Goal: Task Accomplishment & Management: Use online tool/utility

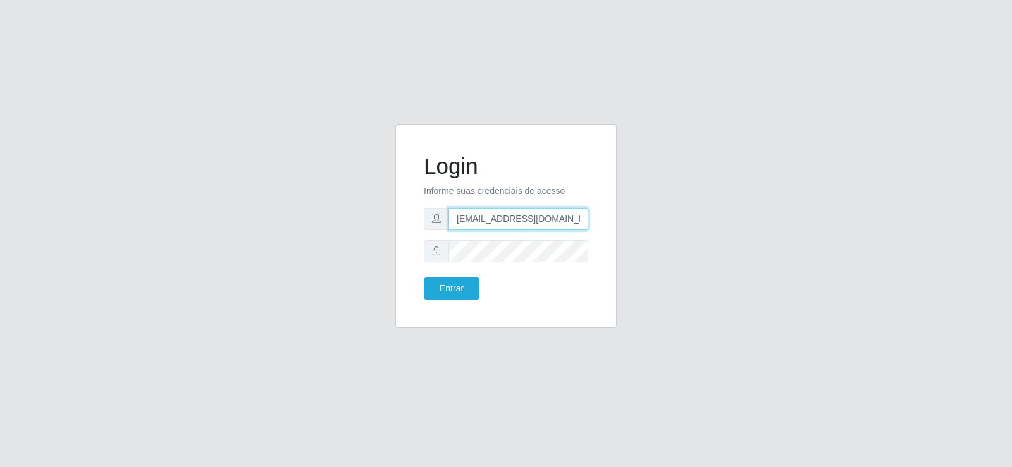
drag, startPoint x: 534, startPoint y: 225, endPoint x: 384, endPoint y: 231, distance: 149.3
click at [384, 231] on div "Login Informe suas credenciais de acesso [EMAIL_ADDRESS][DOMAIN_NAME] Entrar" at bounding box center [505, 234] width 721 height 219
type input "[DOMAIN_NAME]"
drag, startPoint x: 538, startPoint y: 224, endPoint x: 291, endPoint y: 245, distance: 248.1
click at [291, 245] on div "Login Informe suas credenciais de acesso [DOMAIN_NAME] Entrar" at bounding box center [505, 234] width 721 height 219
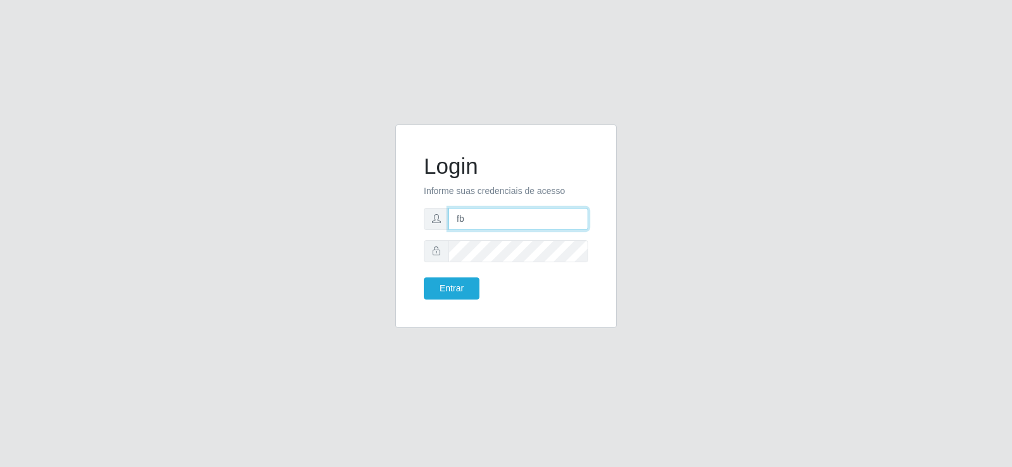
type input "[EMAIL_ADDRESS][DOMAIN_NAME]"
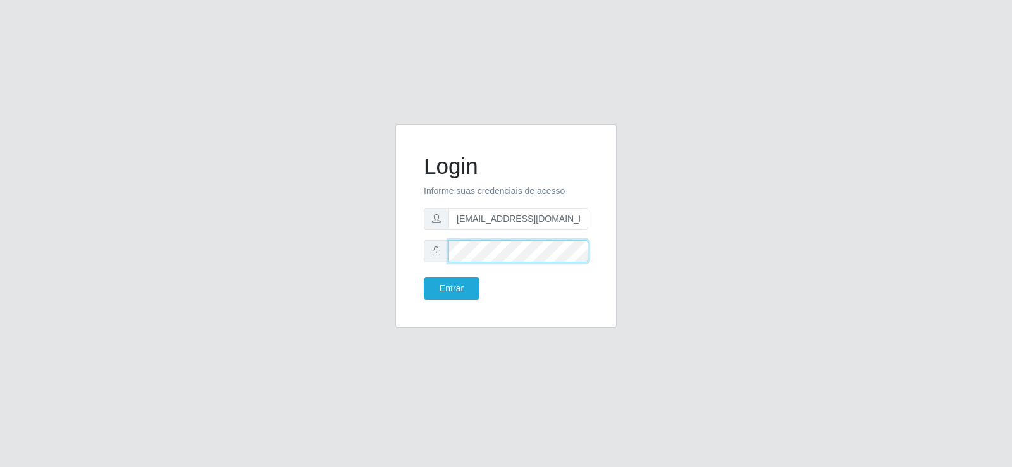
click at [320, 268] on div "Login Informe suas credenciais de acesso [EMAIL_ADDRESS][DOMAIN_NAME] Entrar" at bounding box center [505, 234] width 721 height 219
click at [461, 290] on button "Entrar" at bounding box center [452, 289] width 56 height 22
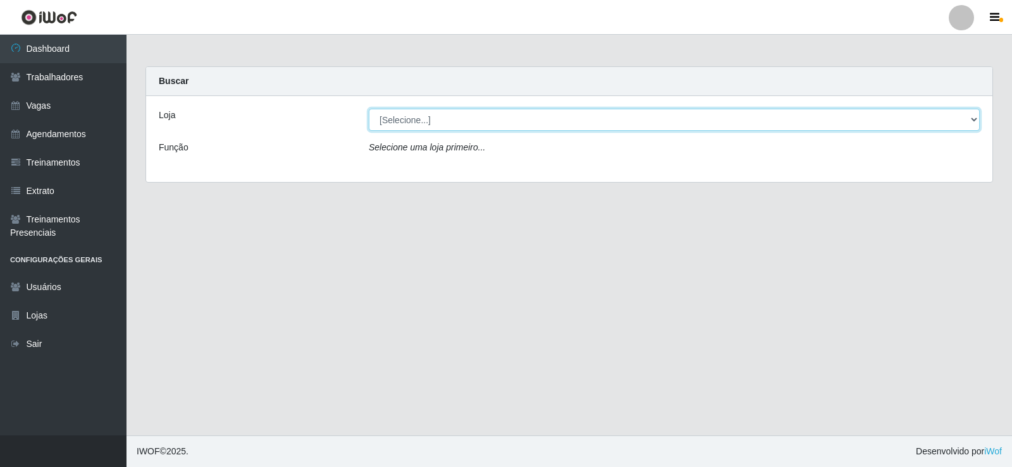
click at [459, 114] on select "[Selecione...] Supermercado Tadeu - [GEOGRAPHIC_DATA]" at bounding box center [674, 120] width 611 height 22
select select "195"
click at [369, 109] on select "[Selecione...] Supermercado Tadeu - [GEOGRAPHIC_DATA]" at bounding box center [674, 120] width 611 height 22
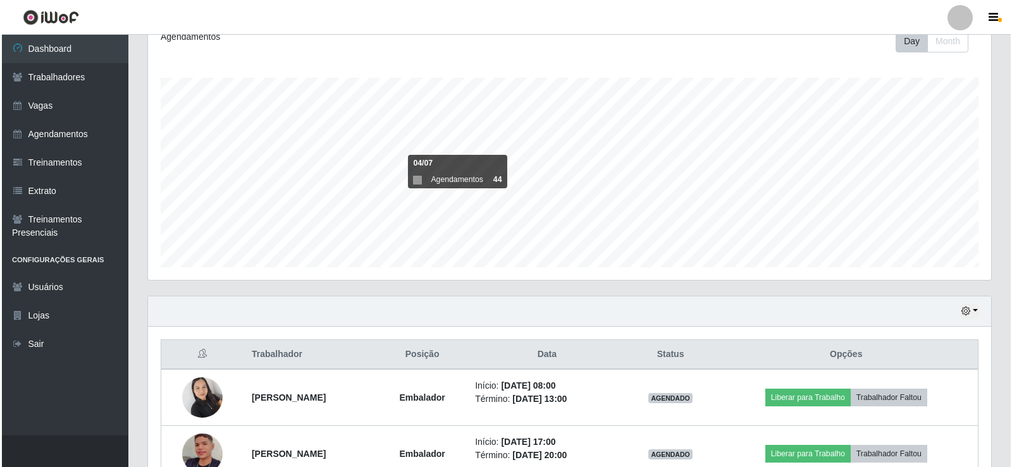
scroll to position [260, 0]
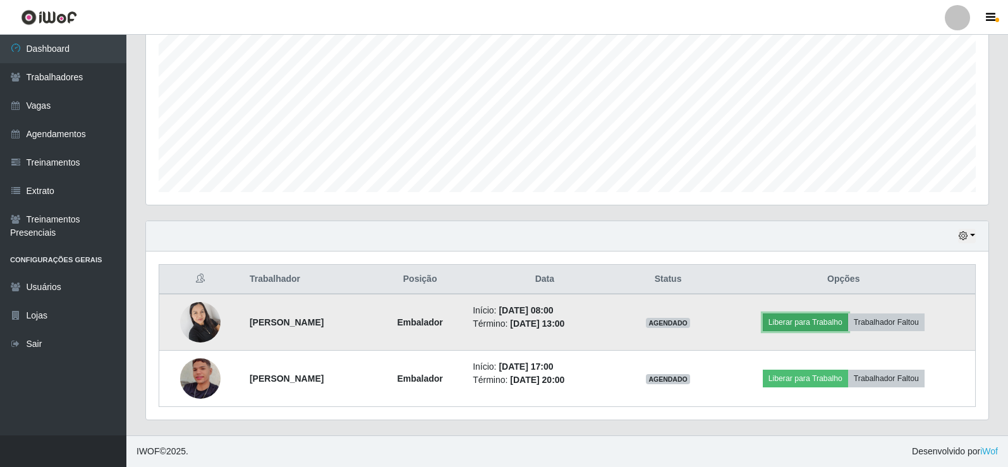
click at [828, 324] on button "Liberar para Trabalho" at bounding box center [805, 323] width 85 height 18
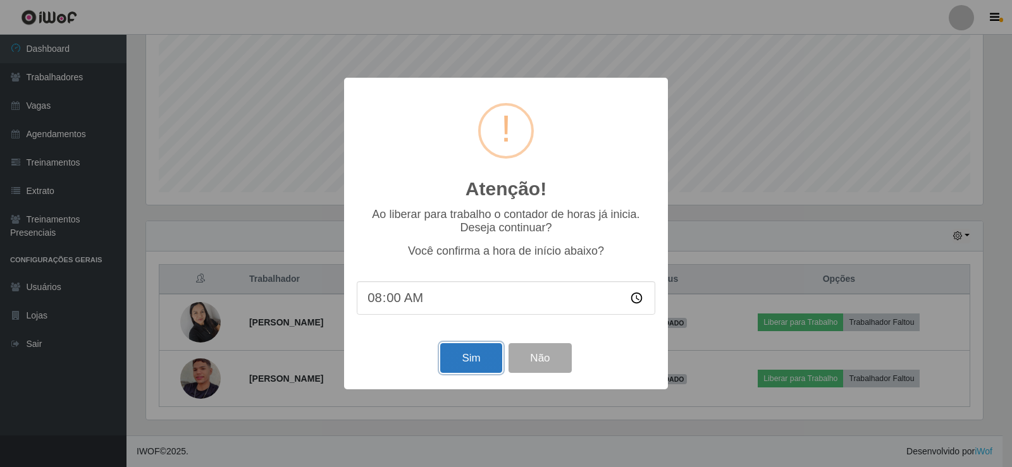
click at [475, 357] on button "Sim" at bounding box center [470, 358] width 61 height 30
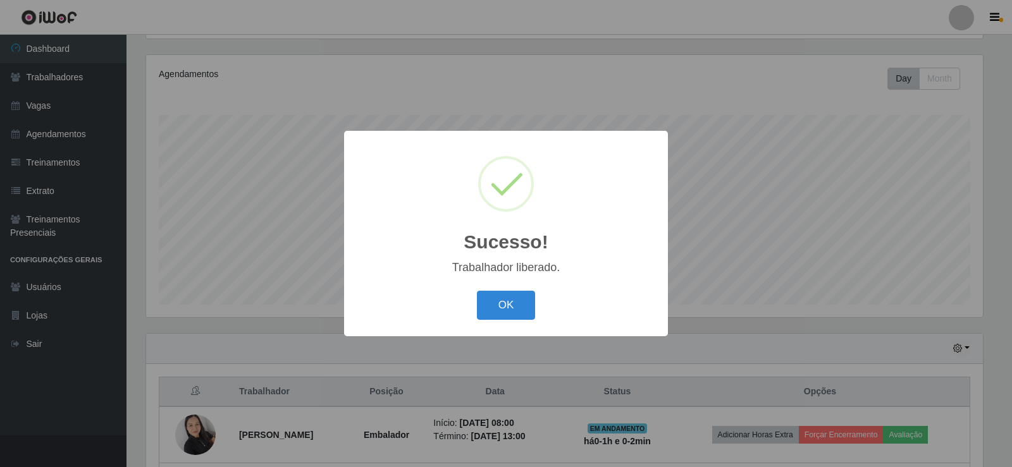
click at [517, 298] on button "OK" at bounding box center [506, 306] width 59 height 30
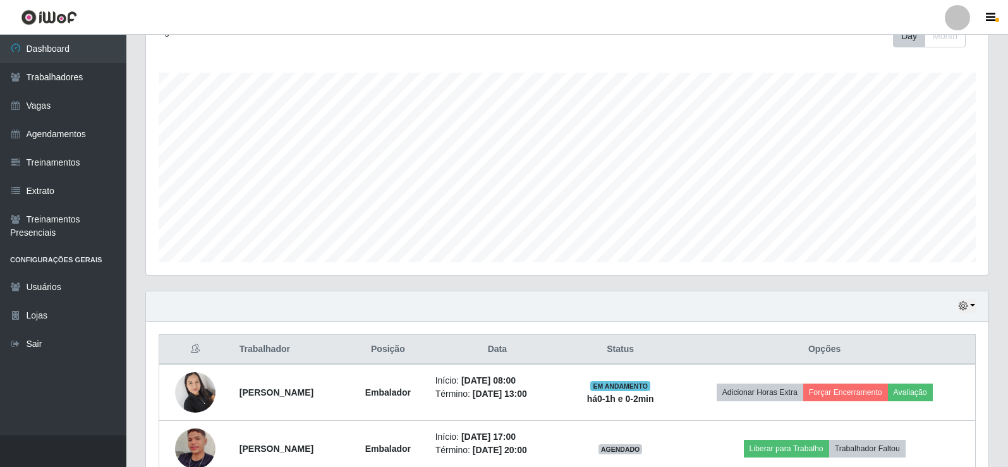
scroll to position [260, 0]
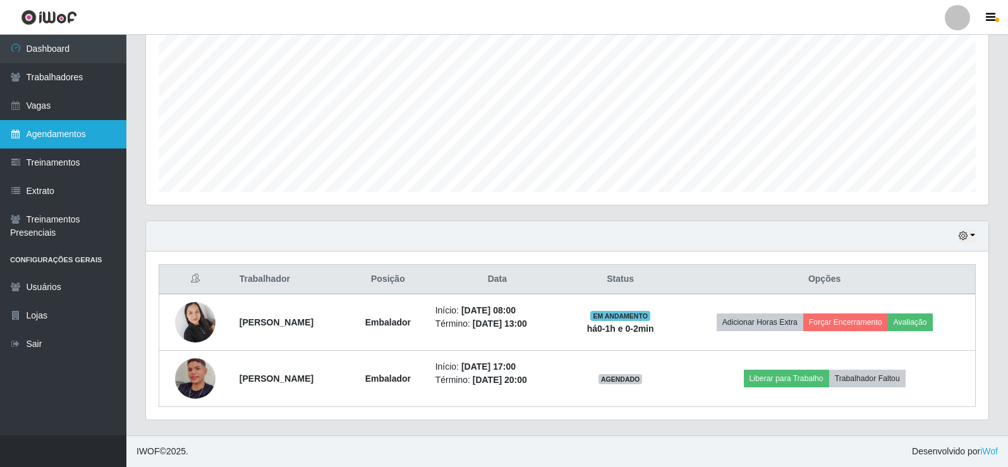
click at [94, 133] on link "Agendamentos" at bounding box center [63, 134] width 126 height 28
